Goal: Information Seeking & Learning: Learn about a topic

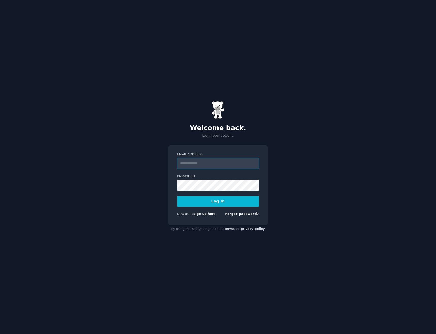
type input "**********"
click at [228, 202] on button "Log In" at bounding box center [218, 201] width 82 height 11
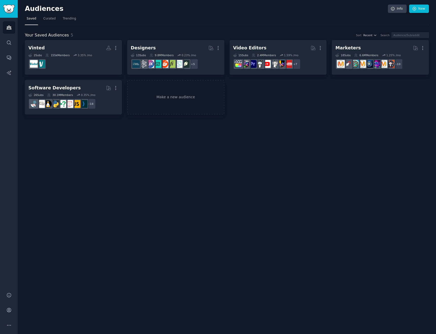
click at [336, 169] on div "Audiences Info New Saved Curated Trending Your Saved Audiences 5 Sort Recent Se…" at bounding box center [227, 167] width 418 height 334
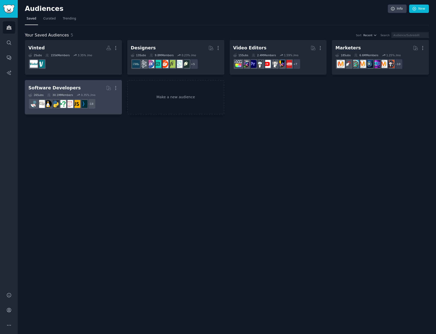
click at [53, 87] on div "Software Developers" at bounding box center [54, 88] width 52 height 6
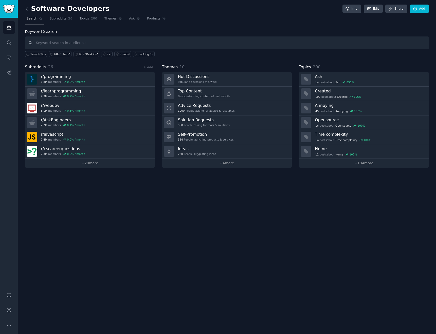
click at [260, 59] on div "Keyword Search Search Tips title:"I hate" title:"Best ide" ash created Looking …" at bounding box center [227, 98] width 404 height 139
click at [259, 58] on div "Keyword Search Search Tips title:"I hate" title:"Best ide" ash created Looking …" at bounding box center [227, 98] width 404 height 139
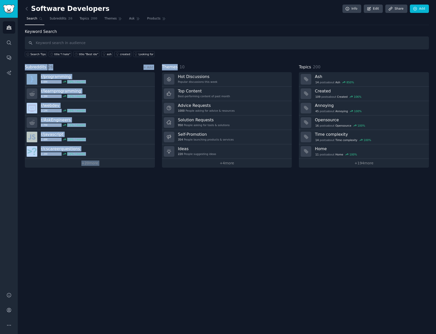
drag, startPoint x: 237, startPoint y: 57, endPoint x: 233, endPoint y: 57, distance: 4.1
click at [237, 57] on div "Keyword Search Search Tips title:"I hate" title:"Best ide" ash created Looking …" at bounding box center [227, 98] width 404 height 139
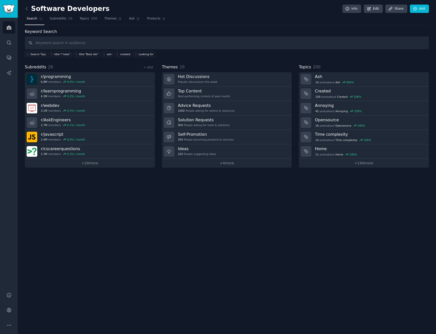
click at [234, 57] on div "Keyword Search Search Tips title:"I hate" title:"Best ide" ash created Looking …" at bounding box center [227, 98] width 404 height 139
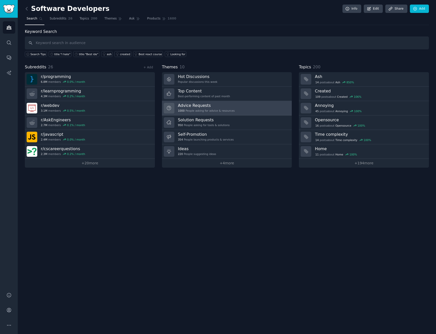
click at [196, 105] on h3 "Advice Requests" at bounding box center [206, 105] width 57 height 5
